Goal: Task Accomplishment & Management: Complete application form

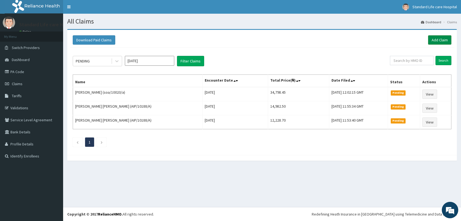
click at [432, 40] on link "Add Claim" at bounding box center [439, 39] width 23 height 9
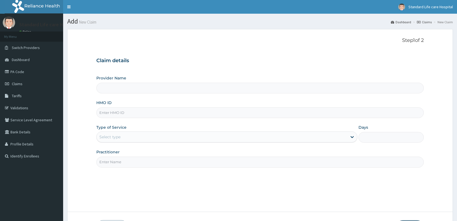
click at [121, 112] on input "HMO ID" at bounding box center [259, 113] width 327 height 11
type input "Standard Life Care Hospital"
paste input "ENP/11133/A"
type input "ENP/11133/A"
click at [104, 138] on div "Select type" at bounding box center [109, 136] width 21 height 5
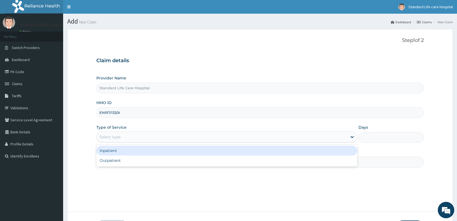
click at [108, 155] on div "Inpatient" at bounding box center [226, 151] width 261 height 10
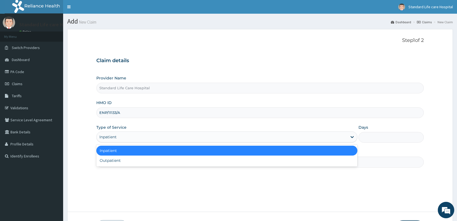
drag, startPoint x: 125, startPoint y: 137, endPoint x: 114, endPoint y: 165, distance: 30.1
click at [120, 143] on div "option Inpatient, selected. option Inpatient selected, 1 of 2. 2 results availa…" at bounding box center [226, 137] width 261 height 11
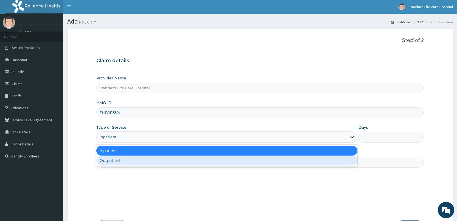
click at [113, 167] on div "Inpatient Outpatient" at bounding box center [226, 156] width 261 height 22
click at [117, 160] on div "Outpatient" at bounding box center [226, 161] width 261 height 10
type input "1"
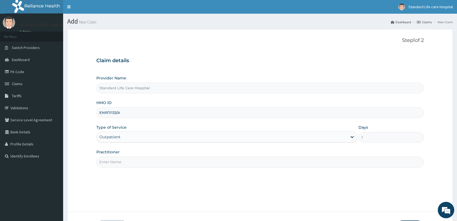
drag, startPoint x: 240, startPoint y: 157, endPoint x: 237, endPoint y: 159, distance: 3.1
click at [239, 157] on input "Practitioner" at bounding box center [259, 162] width 327 height 11
type input "Dr Korede"
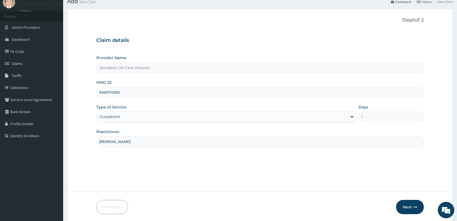
scroll to position [40, 0]
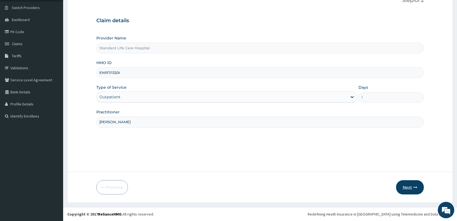
click at [411, 188] on button "Next" at bounding box center [410, 188] width 28 height 14
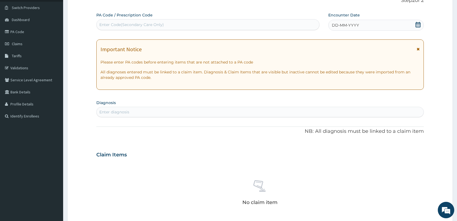
click at [130, 23] on div "Enter Code(Secondary Care Only)" at bounding box center [131, 24] width 64 height 5
paste input "PA/F7CAEF"
type input "PA/F7CAEF"
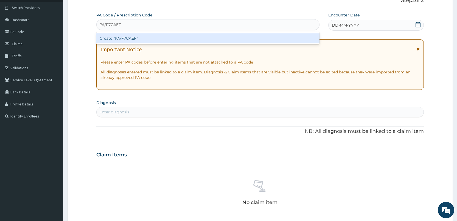
click at [142, 36] on div "Create "PA/F7CAEF"" at bounding box center [207, 38] width 223 height 10
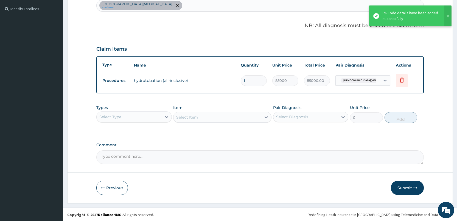
scroll to position [148, 0]
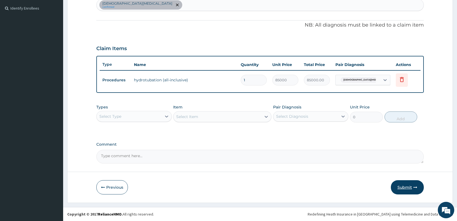
click at [402, 187] on button "Submit" at bounding box center [407, 188] width 33 height 14
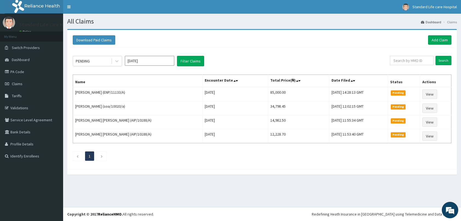
click at [59, 32] on li "My Menu" at bounding box center [31, 37] width 63 height 10
click at [429, 35] on link "Add Claim" at bounding box center [439, 39] width 23 height 9
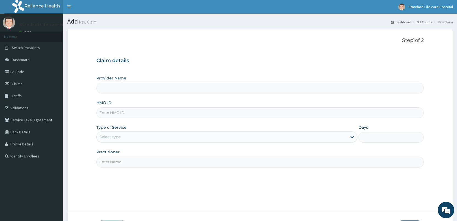
type input "Standard Life Care Hospital"
click at [152, 108] on input "HMO ID" at bounding box center [259, 113] width 327 height 11
type input "DLL/10034/A"
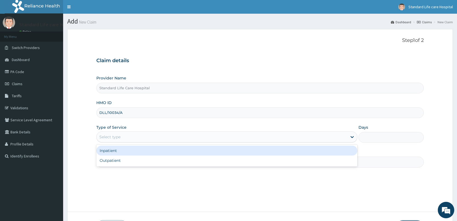
click at [140, 135] on div "Select type" at bounding box center [222, 137] width 250 height 9
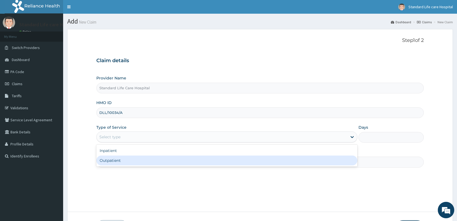
click at [143, 159] on div "Outpatient" at bounding box center [226, 161] width 261 height 10
type input "1"
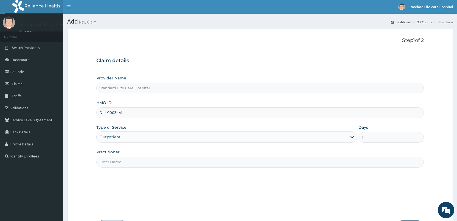
click at [160, 166] on input "Practitioner" at bounding box center [259, 162] width 327 height 11
type input "Dr Korede"
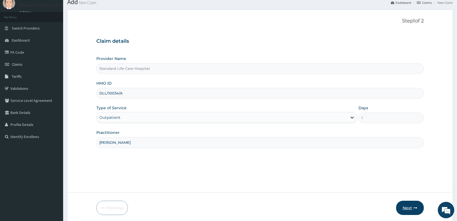
scroll to position [40, 0]
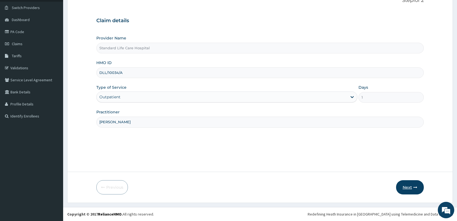
click at [406, 187] on button "Next" at bounding box center [410, 188] width 28 height 14
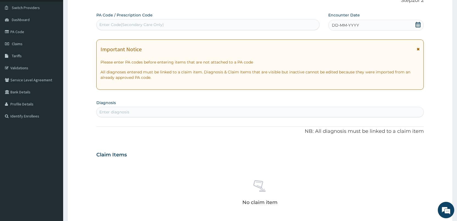
click at [415, 24] on icon at bounding box center [417, 24] width 5 height 5
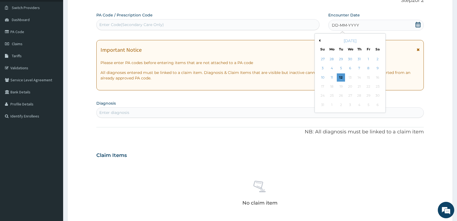
drag, startPoint x: 331, startPoint y: 77, endPoint x: 331, endPoint y: 81, distance: 3.8
click at [331, 81] on div "11" at bounding box center [332, 78] width 8 height 8
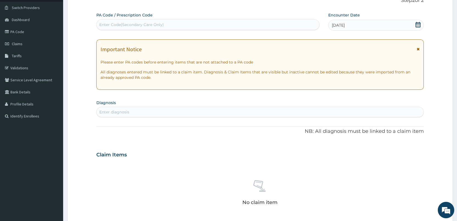
click at [231, 111] on div "Enter diagnosis" at bounding box center [260, 112] width 327 height 9
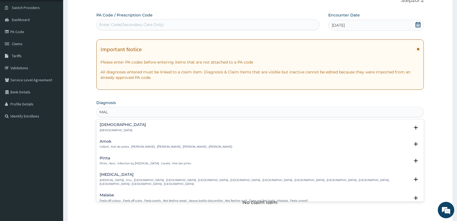
type input "MALA"
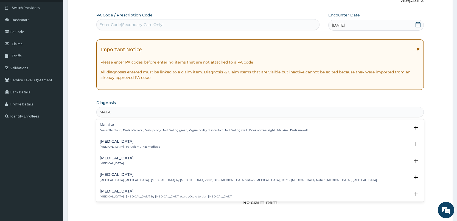
click at [218, 148] on div "Malaria Malaria , Paludism , Plasmodiosis" at bounding box center [260, 145] width 321 height 10
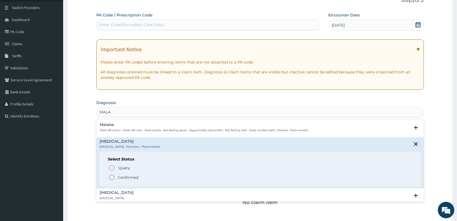
click at [201, 182] on div "Select Status Query Query covers suspected (?), Keep in view (kiv), Ruled out (…" at bounding box center [260, 169] width 321 height 35
click at [202, 181] on span "Confirmed" at bounding box center [260, 177] width 304 height 7
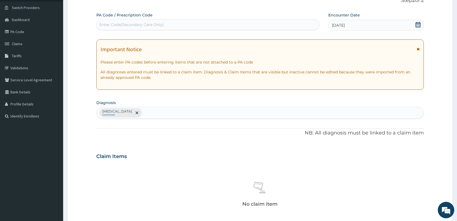
click at [172, 115] on div "Malaria Confirmed" at bounding box center [260, 113] width 327 height 12
type input "INS"
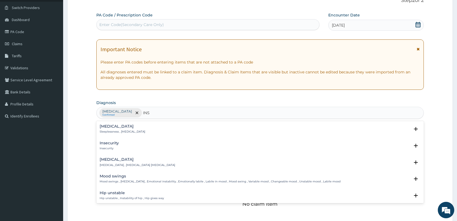
click at [141, 126] on div "Insomnia Sleeplessness , Insomnia" at bounding box center [260, 130] width 321 height 10
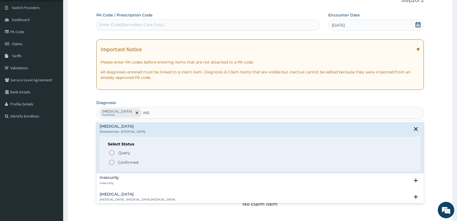
click at [143, 165] on span "Confirmed" at bounding box center [260, 162] width 304 height 7
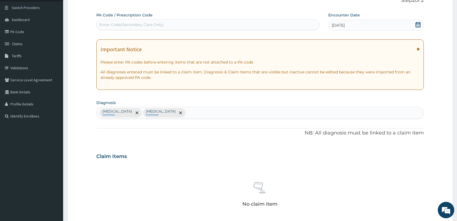
click at [182, 116] on div "Malaria Confirmed Insomnia Confirmed" at bounding box center [260, 113] width 327 height 12
click at [185, 114] on div "Malaria Confirmed Insomnia Confirmed" at bounding box center [260, 113] width 327 height 12
type input "M"
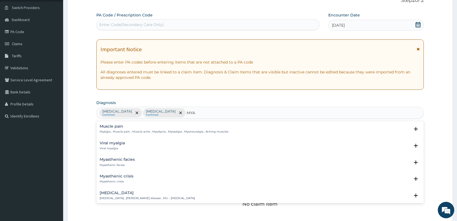
type input "MYAL"
click at [201, 135] on div "Muscle pain Myalgia , Muscle pain , Muscle ache , Myodynia , Myosalgia , Myoneu…" at bounding box center [260, 131] width 321 height 12
click at [203, 132] on p "Myalgia , Muscle pain , Muscle ache , Myodynia , Myosalgia , Myoneuralgia , Ach…" at bounding box center [164, 132] width 129 height 4
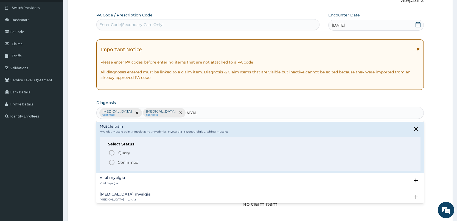
click at [195, 163] on span "Confirmed" at bounding box center [260, 162] width 304 height 7
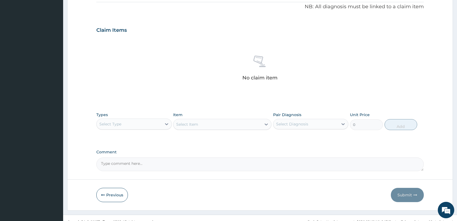
scroll to position [174, 0]
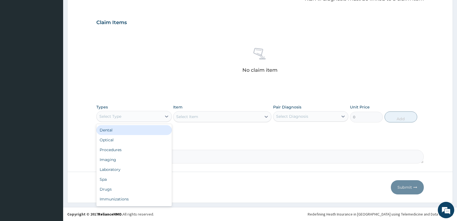
click at [153, 118] on div "Select Type" at bounding box center [129, 116] width 65 height 9
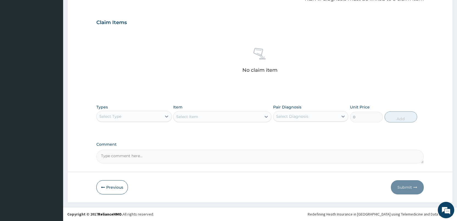
click at [177, 145] on label "Comment" at bounding box center [259, 144] width 327 height 5
click at [177, 150] on textarea "Comment" at bounding box center [259, 157] width 327 height 14
click at [203, 120] on div "Select Item" at bounding box center [222, 116] width 98 height 11
click at [132, 120] on div "Select Type" at bounding box center [129, 116] width 65 height 9
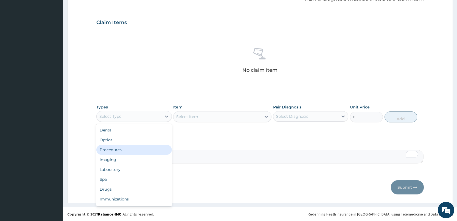
click at [129, 150] on div "Procedures" at bounding box center [133, 150] width 75 height 10
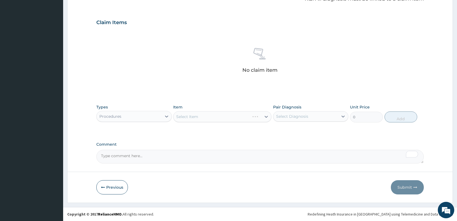
click at [203, 120] on div "Select Item" at bounding box center [222, 116] width 98 height 11
click at [203, 119] on div "Select Item" at bounding box center [217, 116] width 88 height 9
type input "G"
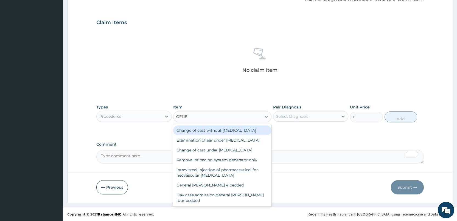
type input "GENER"
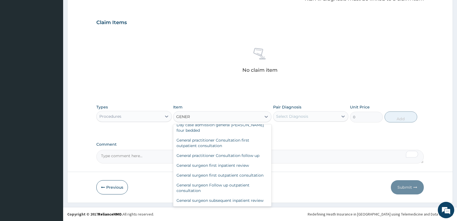
scroll to position [87, 0]
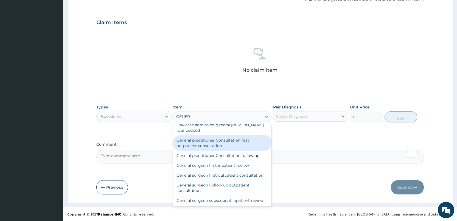
click at [205, 137] on div "General practitioner Consultation first outpatient consultation" at bounding box center [222, 143] width 98 height 15
type input "3000"
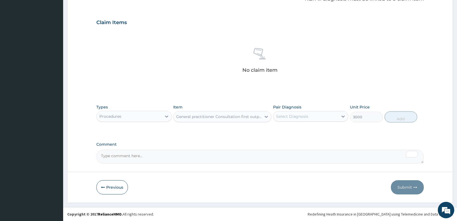
click at [298, 117] on div "Select Diagnosis" at bounding box center [292, 116] width 32 height 5
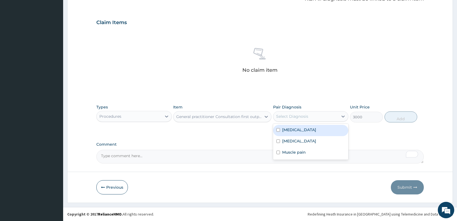
click at [280, 129] on div "Malaria" at bounding box center [310, 130] width 75 height 11
checkbox input "true"
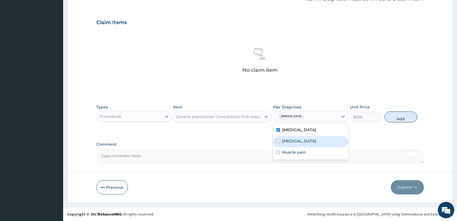
click at [277, 138] on div "Insomnia" at bounding box center [310, 141] width 75 height 11
checkbox input "true"
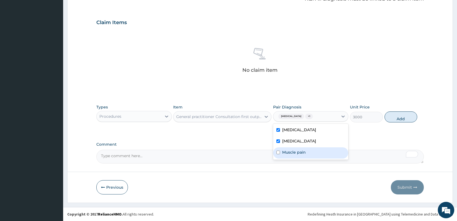
click at [275, 150] on div "Muscle pain" at bounding box center [310, 153] width 75 height 11
checkbox input "true"
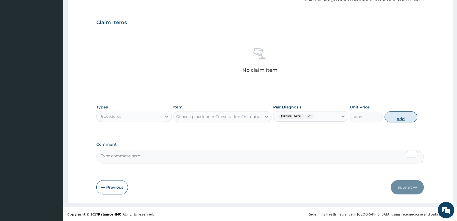
click at [404, 116] on button "Add" at bounding box center [400, 117] width 33 height 11
type input "0"
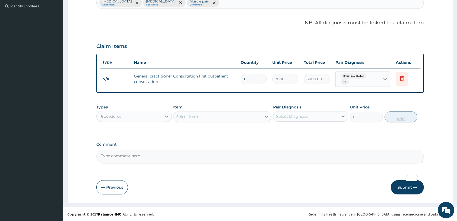
scroll to position [148, 0]
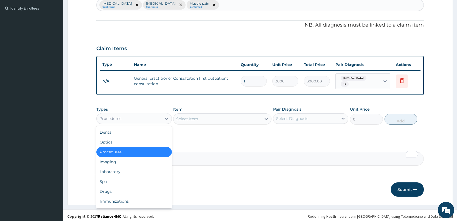
click at [142, 117] on div "Procedures" at bounding box center [129, 118] width 65 height 9
click at [119, 190] on div "Drugs" at bounding box center [133, 192] width 75 height 10
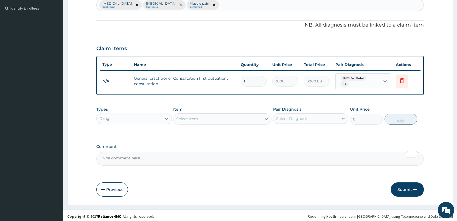
click at [198, 120] on div "Select Item" at bounding box center [217, 119] width 88 height 9
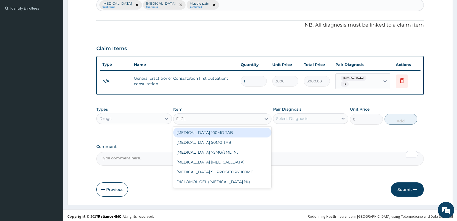
type input "DICLO"
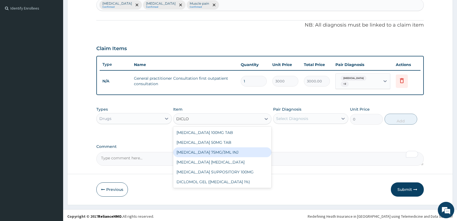
click at [199, 150] on div "DICLOFENAC 75MG/3ML INJ" at bounding box center [222, 153] width 98 height 10
type input "700"
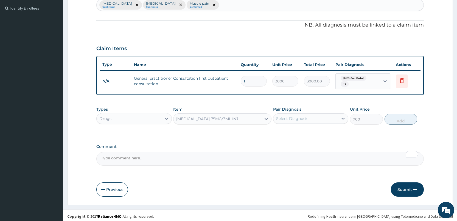
click at [291, 119] on div "Select Diagnosis" at bounding box center [292, 118] width 32 height 5
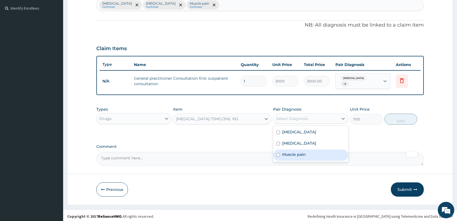
click at [280, 154] on div "Muscle pain" at bounding box center [310, 155] width 75 height 11
checkbox input "true"
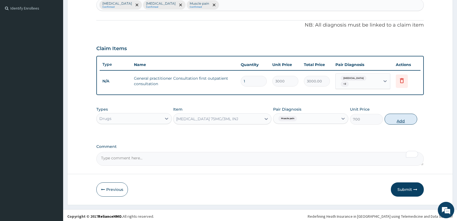
click at [399, 122] on button "Add" at bounding box center [400, 119] width 33 height 11
type input "0"
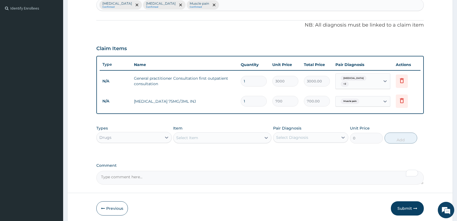
click at [248, 102] on input "1" at bounding box center [254, 101] width 26 height 11
type input "0.00"
type input "2"
type input "1400.00"
type input "2"
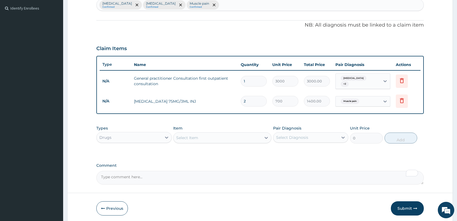
click at [204, 136] on div "Select Item" at bounding box center [217, 138] width 88 height 9
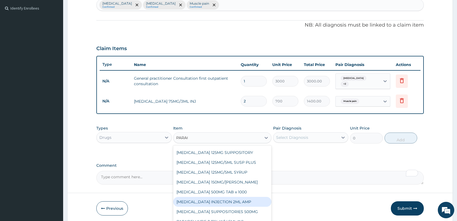
scroll to position [30, 0]
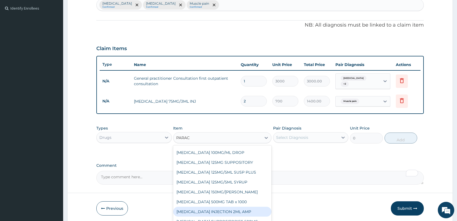
type input "PARACE"
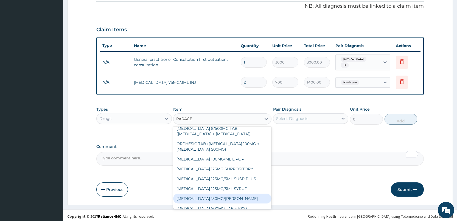
scroll to position [2, 0]
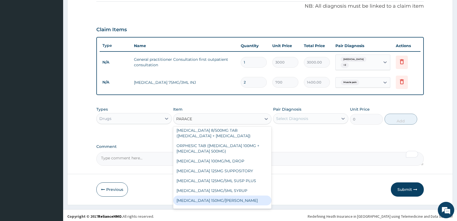
click at [247, 203] on div "PARACETAMOL 150MG/ML VIAL" at bounding box center [222, 201] width 98 height 10
type input "724.5"
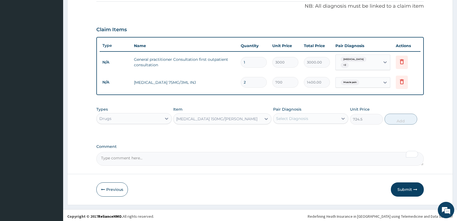
click at [304, 118] on div "Select Diagnosis" at bounding box center [292, 118] width 32 height 5
click at [303, 132] on div "Malaria" at bounding box center [310, 132] width 75 height 11
checkbox input "true"
click at [401, 116] on button "Add" at bounding box center [400, 119] width 33 height 11
type input "0"
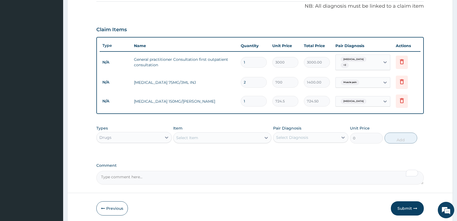
drag, startPoint x: 260, startPoint y: 92, endPoint x: 264, endPoint y: 87, distance: 6.0
click at [263, 88] on tbody "N/A General practitioner Consultation first outpatient consultation 1 3000 3000…" at bounding box center [260, 82] width 321 height 60
click at [246, 100] on input "1" at bounding box center [254, 101] width 26 height 11
type input "0.00"
type input "2"
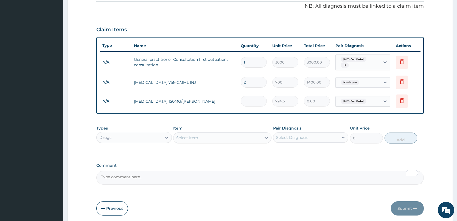
type input "1449.00"
type input "2"
click at [199, 134] on div "Select Item" at bounding box center [217, 138] width 88 height 9
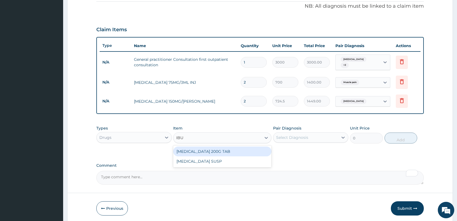
type input "IBUP"
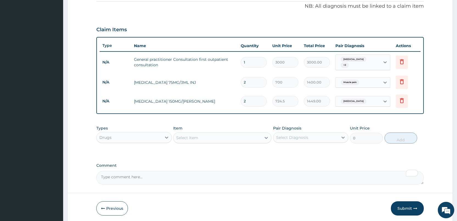
click at [199, 134] on div "Select Item" at bounding box center [217, 138] width 88 height 9
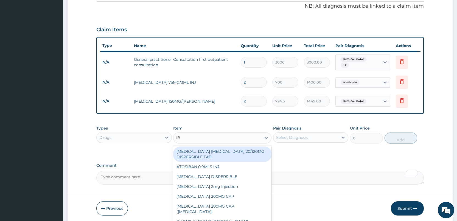
type input "IBU"
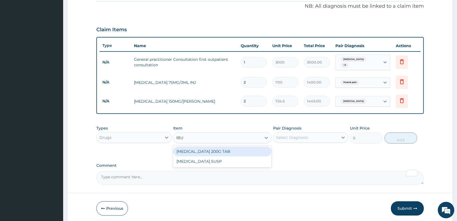
click at [204, 148] on div "IBUPROFEN 200G TAB" at bounding box center [222, 152] width 98 height 10
type input "52.5"
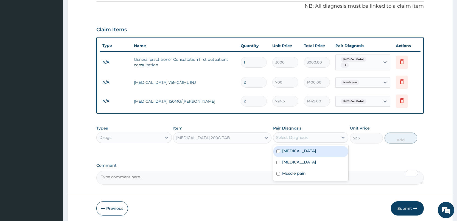
click at [296, 136] on div "Select Diagnosis" at bounding box center [292, 137] width 32 height 5
click at [295, 148] on label "Malaria" at bounding box center [299, 150] width 34 height 5
checkbox input "true"
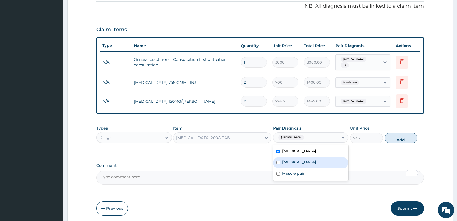
click at [400, 136] on button "Add" at bounding box center [400, 138] width 33 height 11
type input "0"
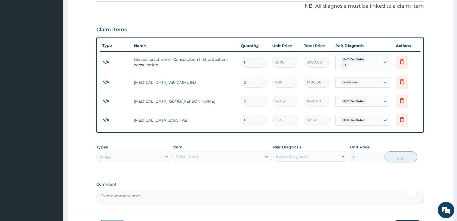
type input "10"
type input "525.00"
type input "10"
click at [220, 153] on div "Select Item" at bounding box center [217, 157] width 88 height 9
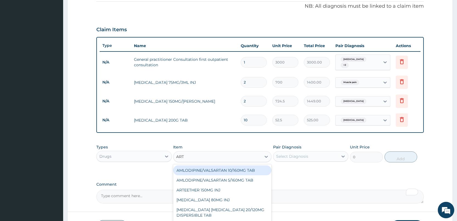
type input "ARTE"
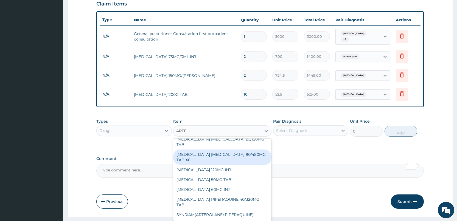
scroll to position [205, 0]
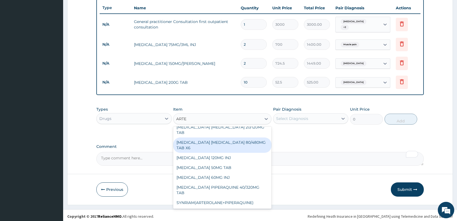
click at [239, 143] on div "ARTEMETHER LUMEFANTRINE 80/480MG TAB X6" at bounding box center [222, 145] width 98 height 15
type input "262.5"
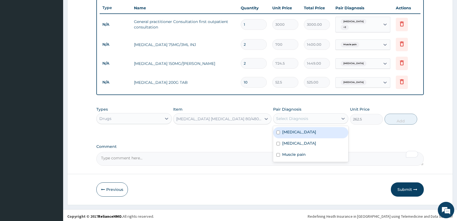
click at [312, 118] on div "Select Diagnosis" at bounding box center [305, 118] width 65 height 9
click at [308, 127] on div "Malaria" at bounding box center [310, 132] width 75 height 11
checkbox input "true"
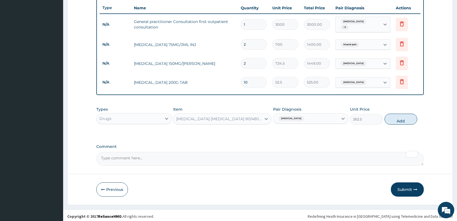
click at [402, 111] on div "Types Drugs Item ARTEMETHER LUMEFANTRINE 80/480MG TAB X6 Pair Diagnosis Malaria…" at bounding box center [259, 116] width 327 height 24
click at [398, 116] on button "Add" at bounding box center [400, 119] width 33 height 11
type input "0"
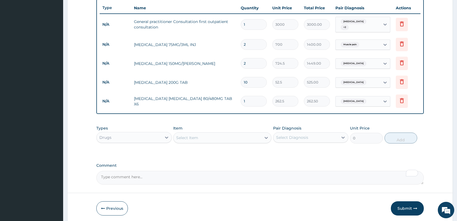
click at [237, 134] on div "Select Item" at bounding box center [217, 138] width 88 height 9
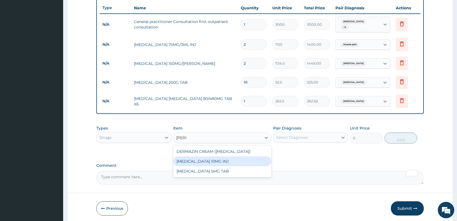
type input "DIAZ"
click at [227, 176] on textarea "Comment" at bounding box center [259, 178] width 327 height 14
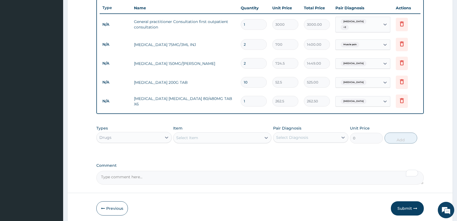
click at [232, 134] on div "Select Item" at bounding box center [217, 138] width 88 height 9
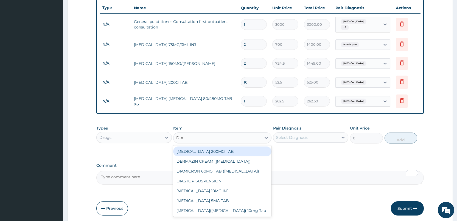
type input "DIAZ"
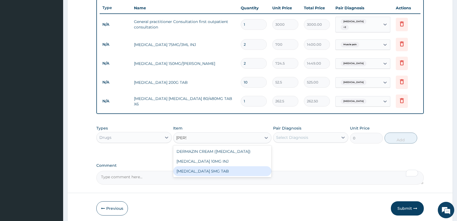
click at [210, 173] on div "DIAZEPAM 5MG TAB" at bounding box center [222, 172] width 98 height 10
type input "52.5"
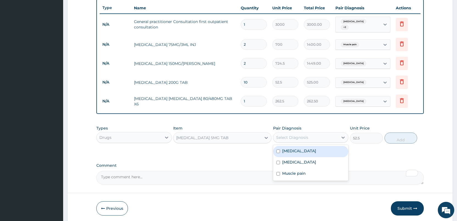
click at [305, 132] on div "Select Diagnosis" at bounding box center [310, 137] width 75 height 10
click at [296, 157] on div "Insomnia" at bounding box center [310, 162] width 75 height 11
checkbox input "true"
click at [406, 139] on button "Add" at bounding box center [400, 138] width 33 height 11
type input "0"
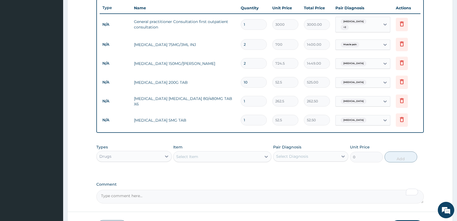
type input "10"
type input "525.00"
click at [250, 118] on input "10" at bounding box center [254, 120] width 26 height 11
type input "1"
type input "52.50"
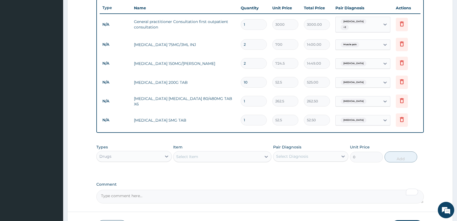
type input "0.00"
type input "7"
type input "367.50"
type input "7"
click at [252, 96] on input "1" at bounding box center [254, 101] width 26 height 11
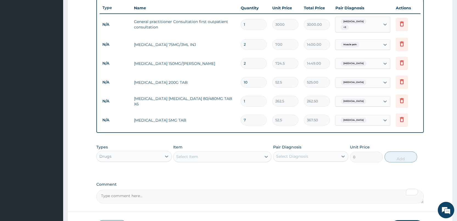
type input "0.00"
type input "6"
type input "1575.00"
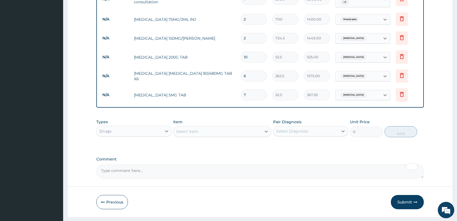
scroll to position [243, 0]
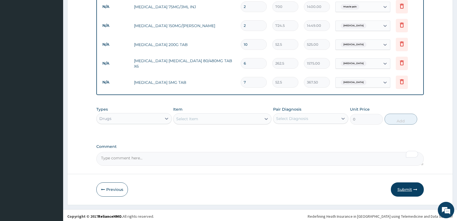
type input "6"
click at [394, 188] on button "Submit" at bounding box center [407, 190] width 33 height 14
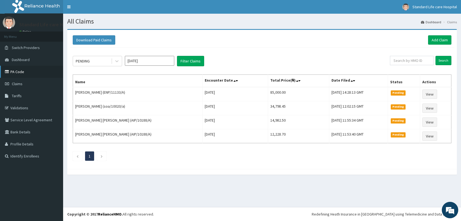
click at [16, 72] on link "PA Code" at bounding box center [31, 72] width 63 height 12
